Goal: Navigation & Orientation: Find specific page/section

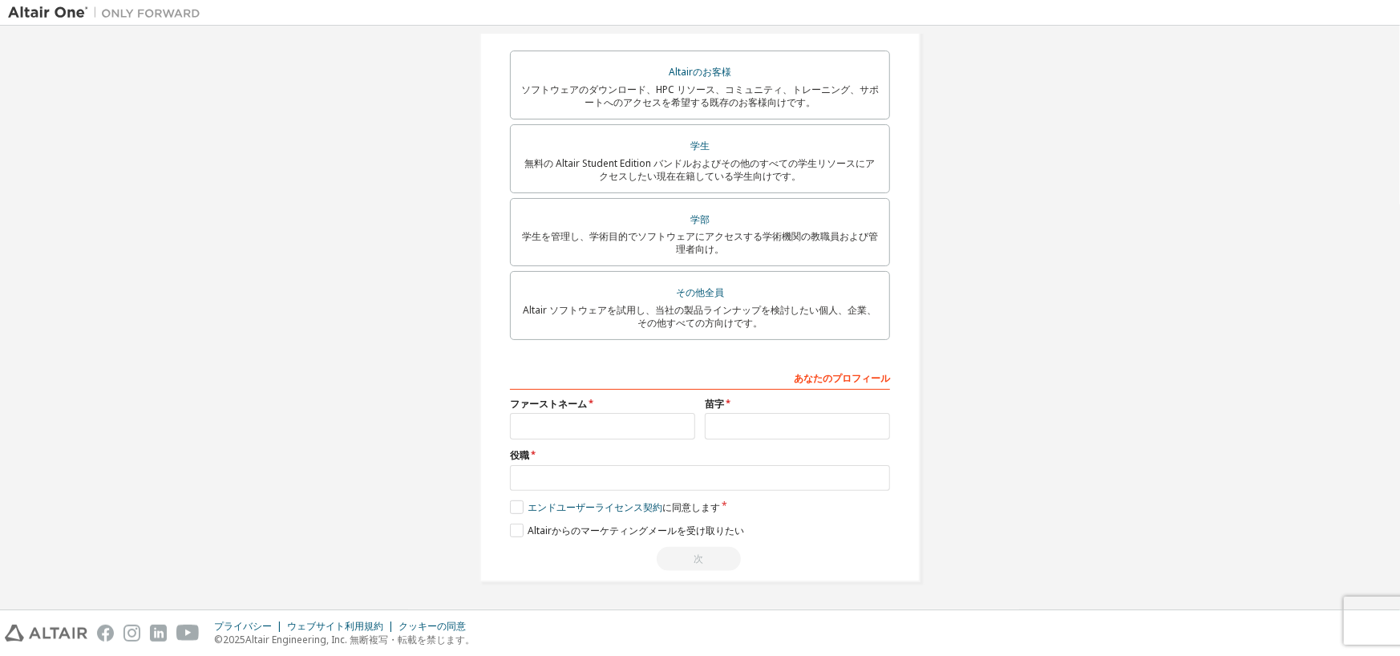
scroll to position [286, 0]
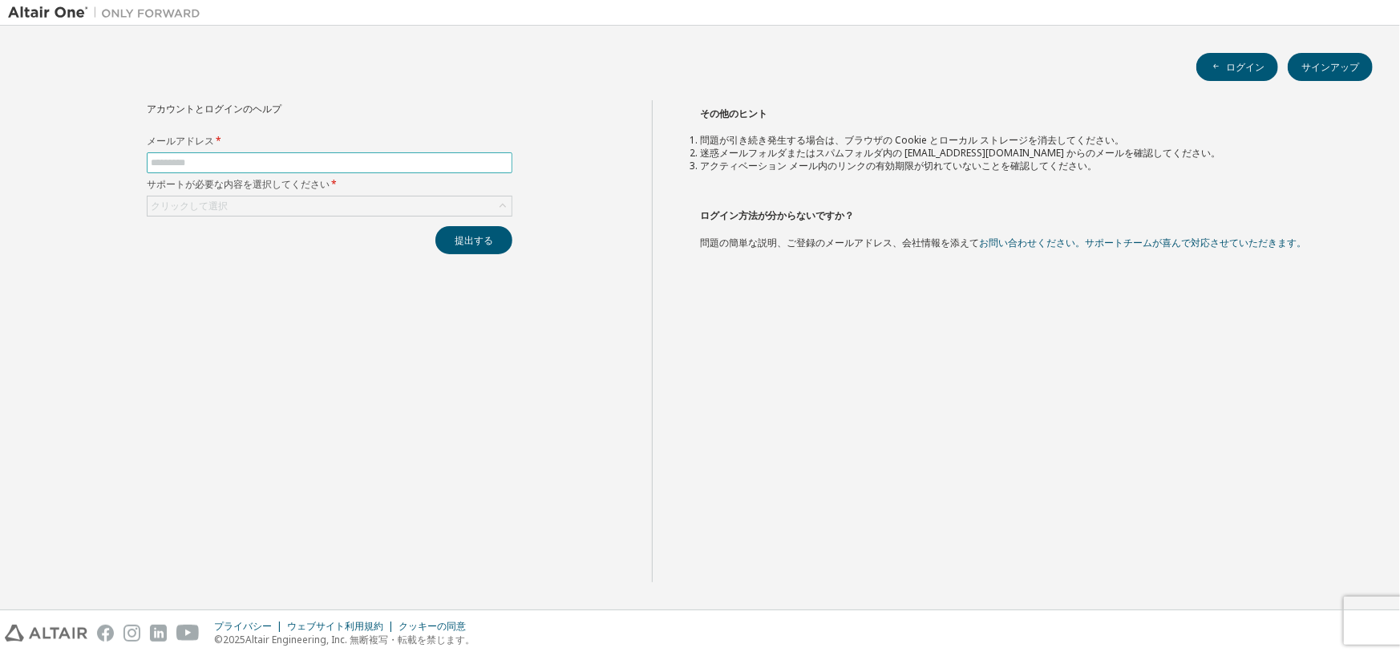
click at [224, 164] on input "text" at bounding box center [330, 162] width 358 height 13
click at [211, 205] on font "クリックして選択" at bounding box center [189, 206] width 77 height 14
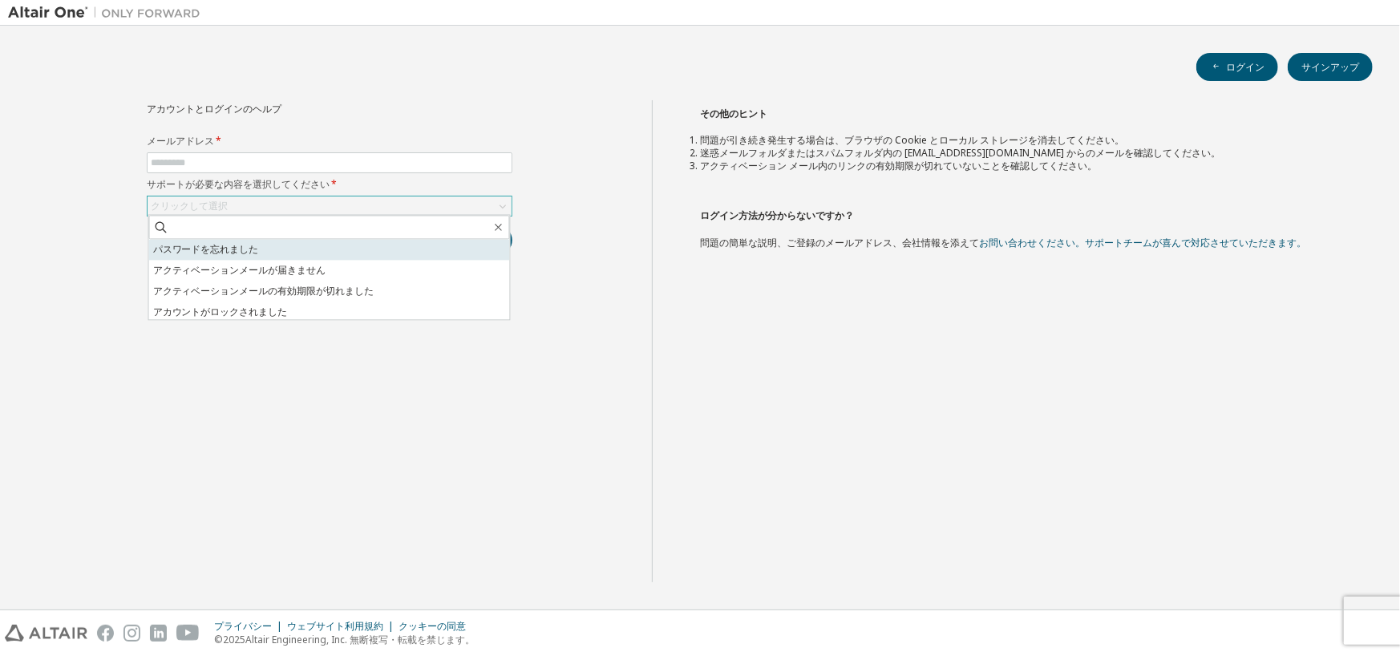
click at [265, 252] on li "パスワードを忘れました" at bounding box center [329, 249] width 361 height 21
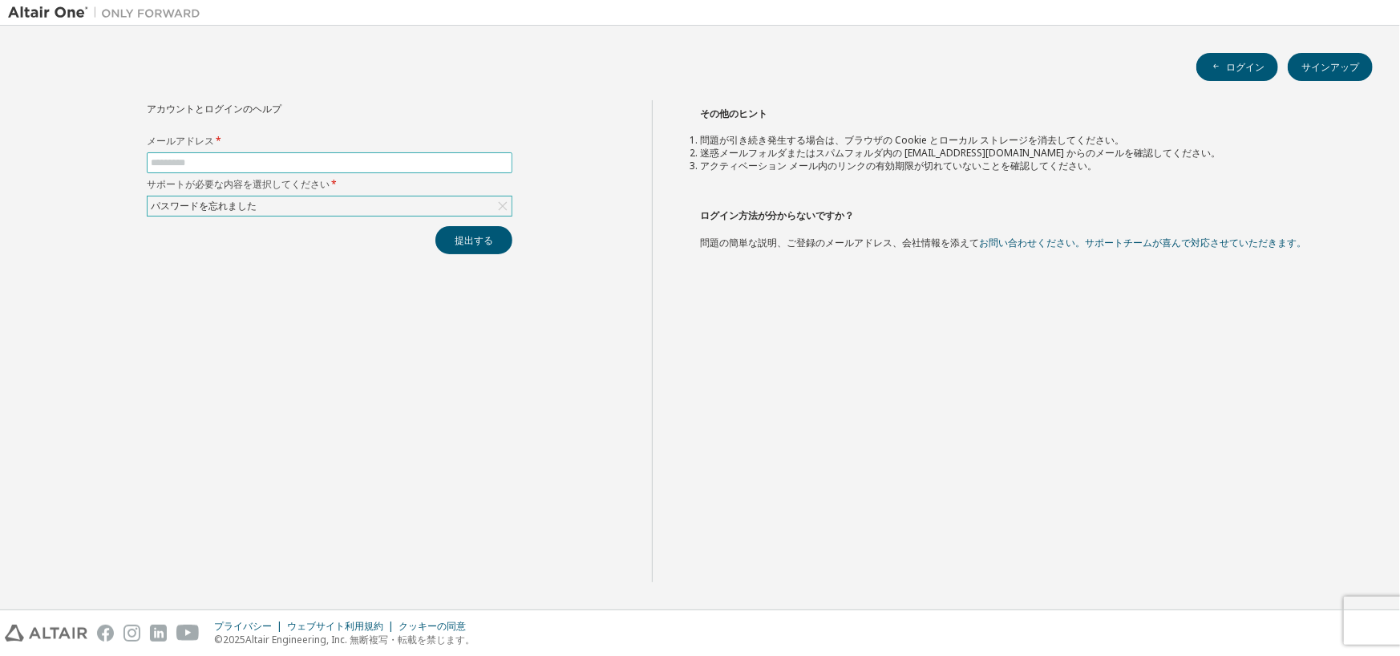
click at [269, 168] on input "text" at bounding box center [330, 162] width 358 height 13
type input "**********"
click button "提出する" at bounding box center [473, 240] width 77 height 28
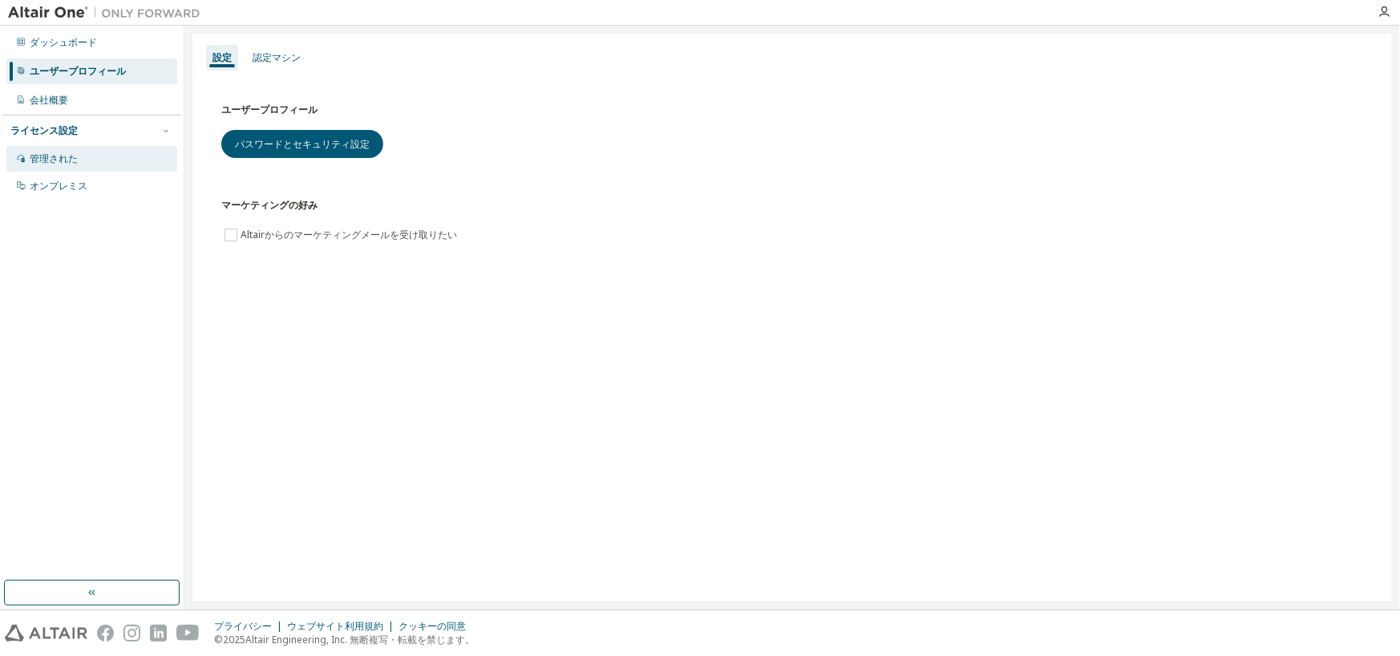
click at [67, 152] on font "管理された" at bounding box center [54, 159] width 48 height 14
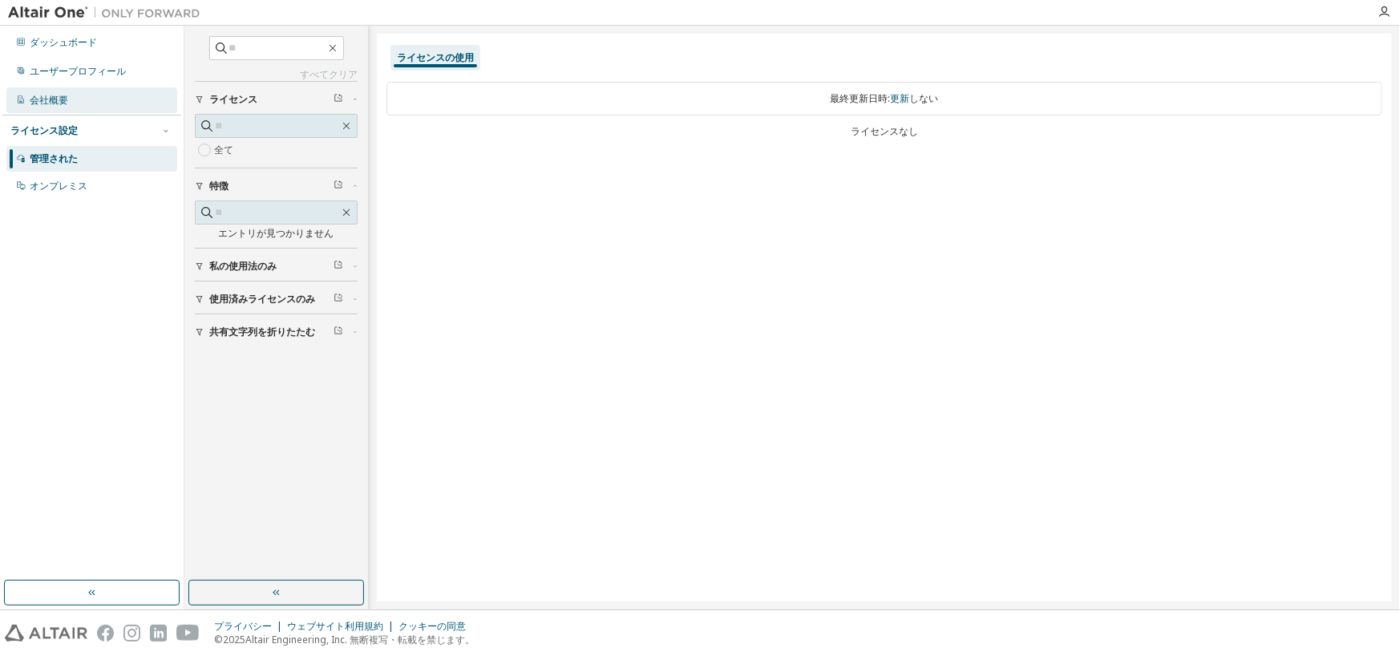
click at [70, 101] on div "会社概要" at bounding box center [91, 100] width 171 height 26
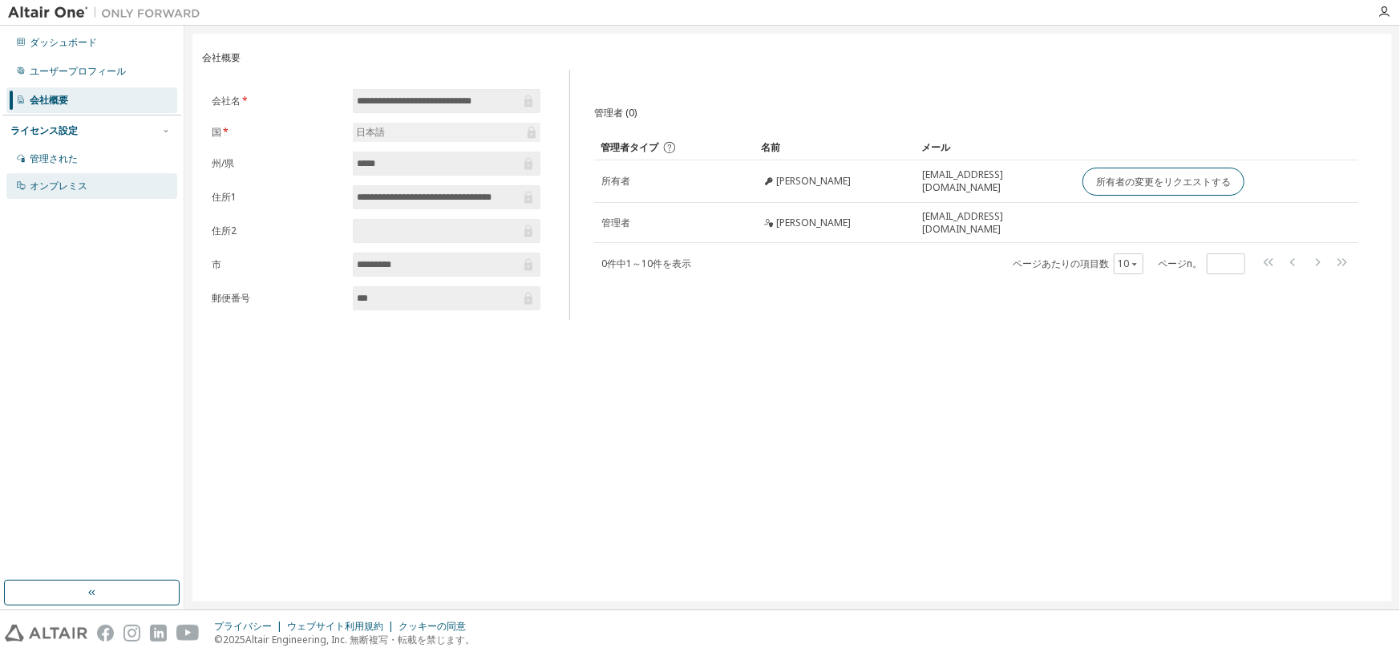
click at [71, 187] on font "オンプレミス" at bounding box center [59, 186] width 58 height 14
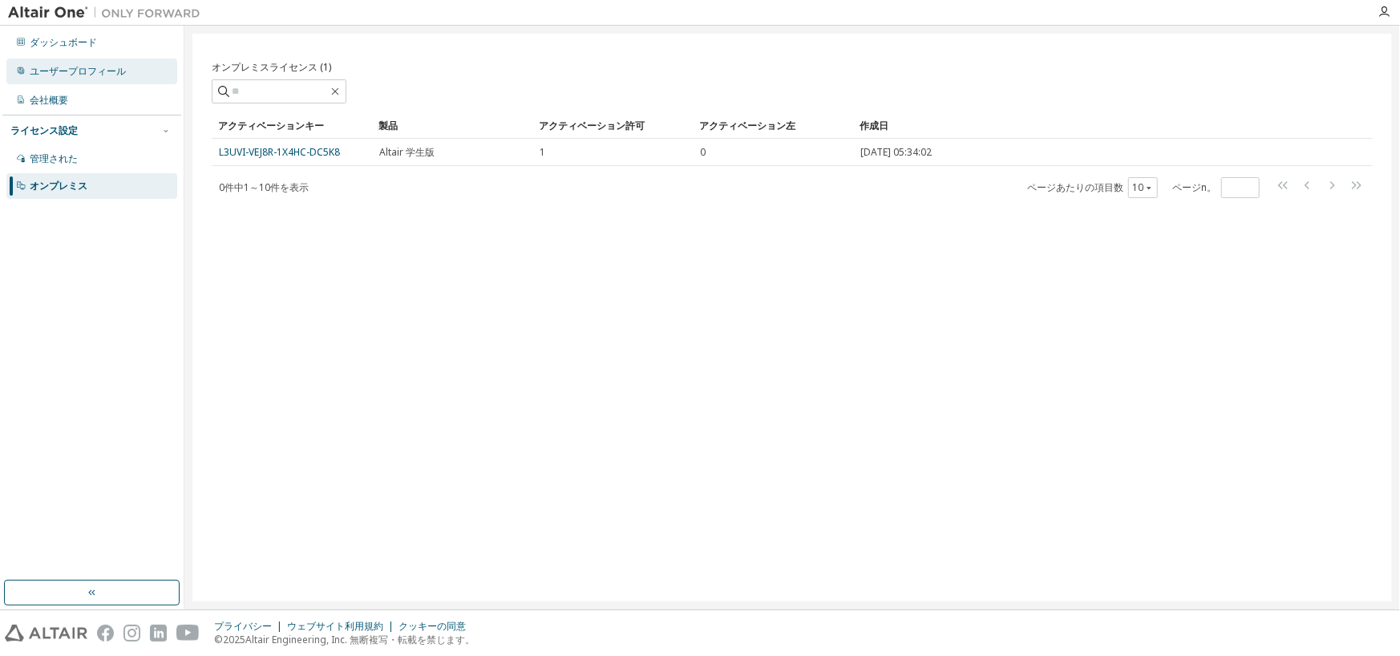
click at [56, 71] on font "ユーザープロフィール" at bounding box center [78, 71] width 96 height 14
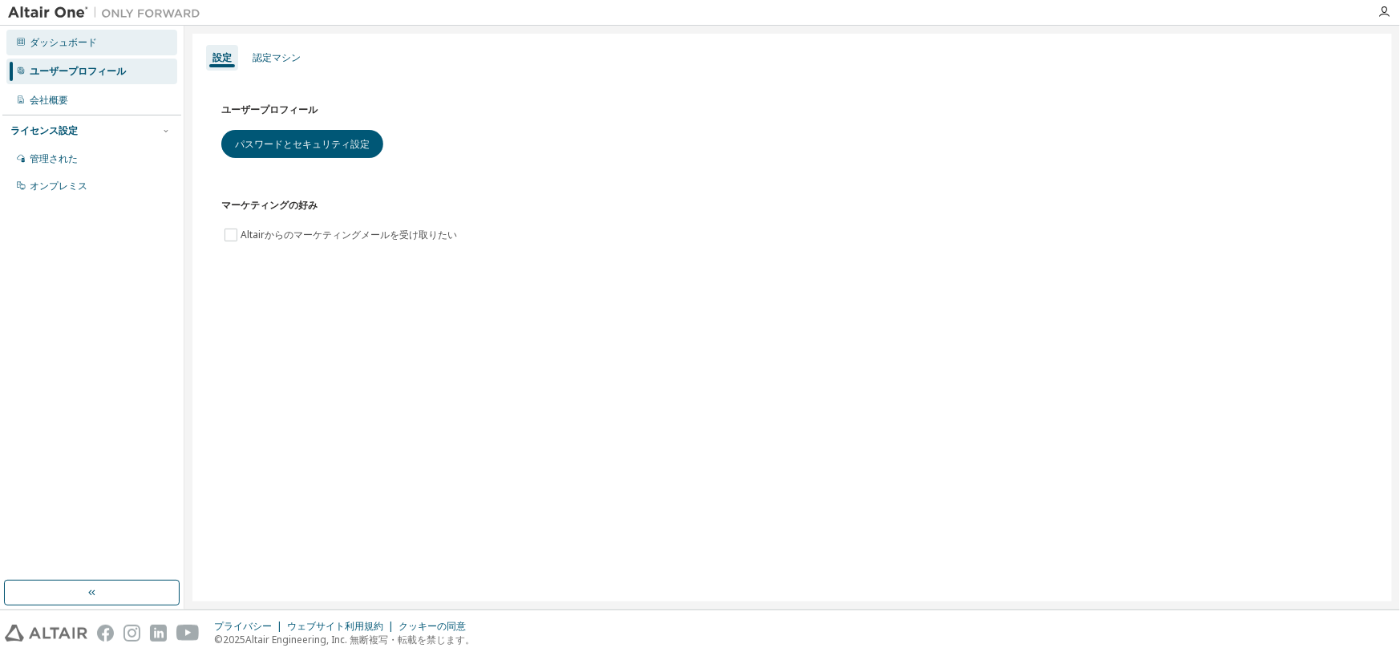
click at [50, 34] on div "ダッシュボード" at bounding box center [91, 43] width 171 height 26
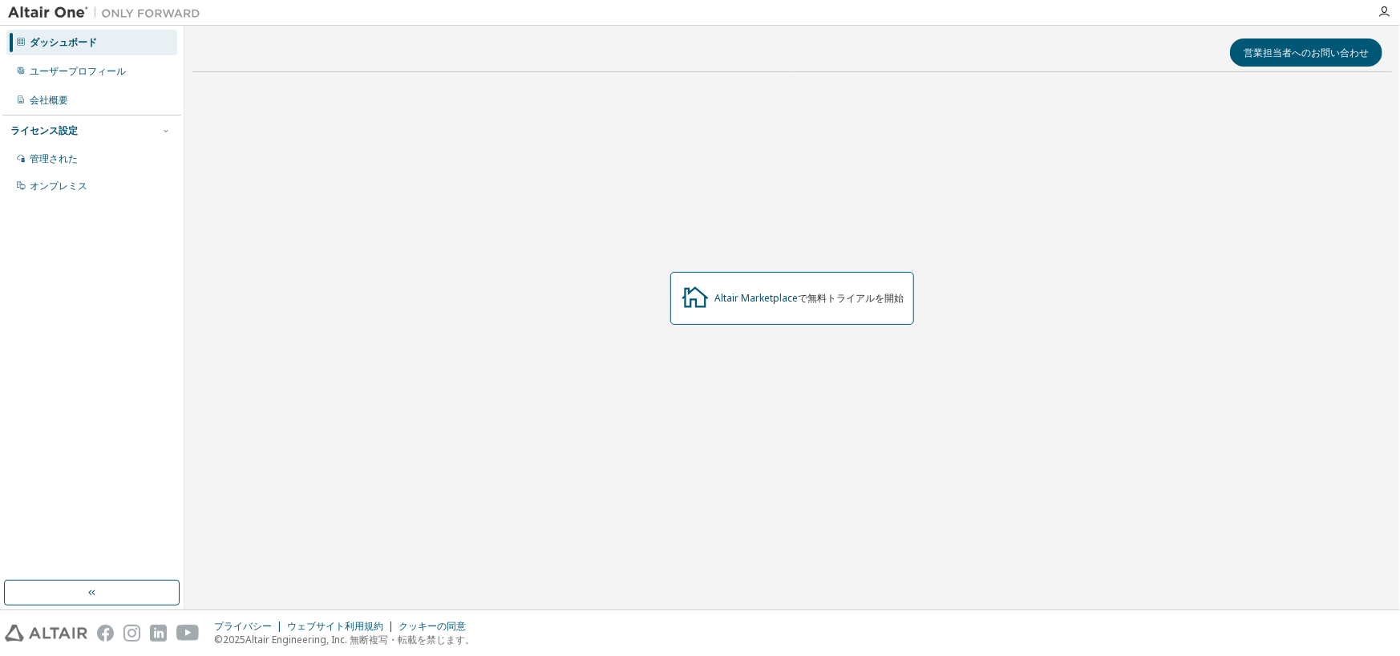
click at [78, 130] on div "ライセンス設定" at bounding box center [91, 130] width 163 height 14
click at [80, 105] on div "会社概要" at bounding box center [91, 100] width 171 height 26
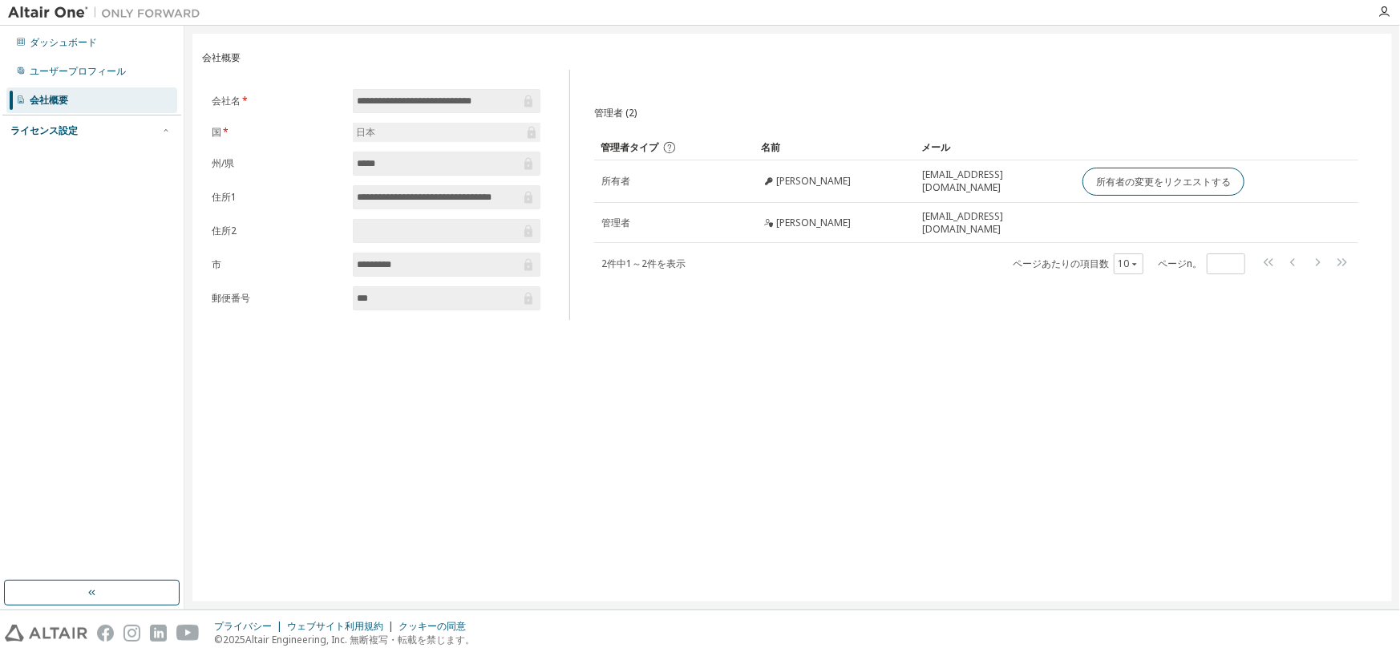
click at [94, 135] on div "ライセンス設定" at bounding box center [91, 130] width 163 height 14
click at [56, 76] on font "ユーザープロフィール" at bounding box center [78, 71] width 96 height 14
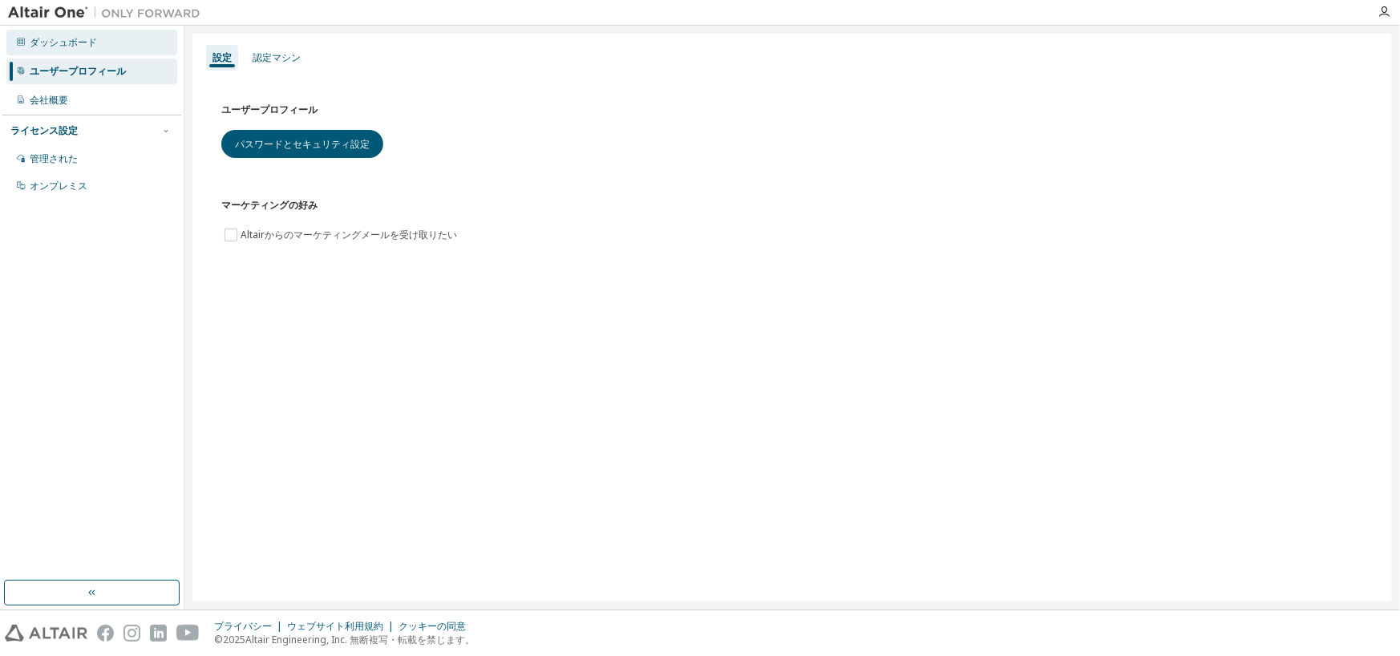
click at [64, 42] on font "ダッシュボード" at bounding box center [63, 42] width 67 height 14
